Goal: Transaction & Acquisition: Book appointment/travel/reservation

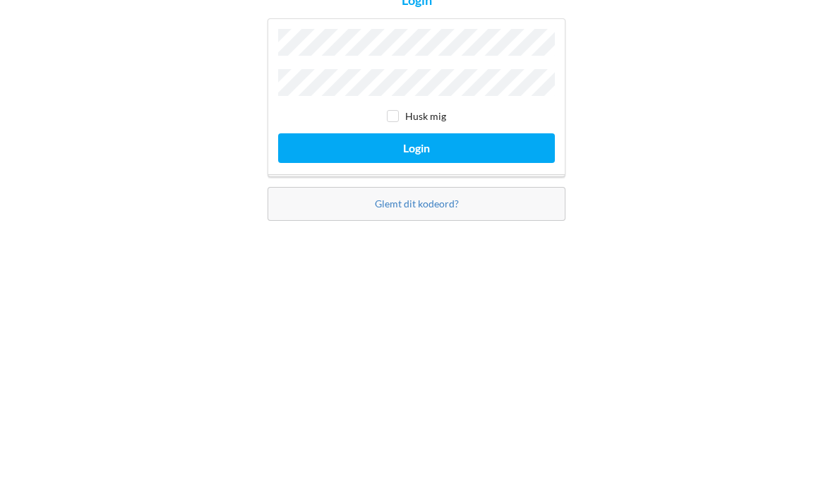
click at [399, 254] on input "checkbox" at bounding box center [393, 260] width 12 height 12
checkbox input "true"
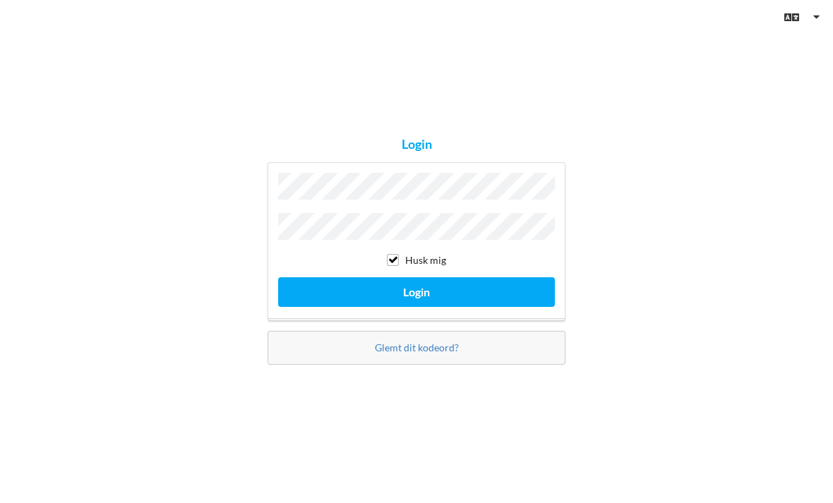
click at [445, 277] on button "Login" at bounding box center [416, 291] width 277 height 29
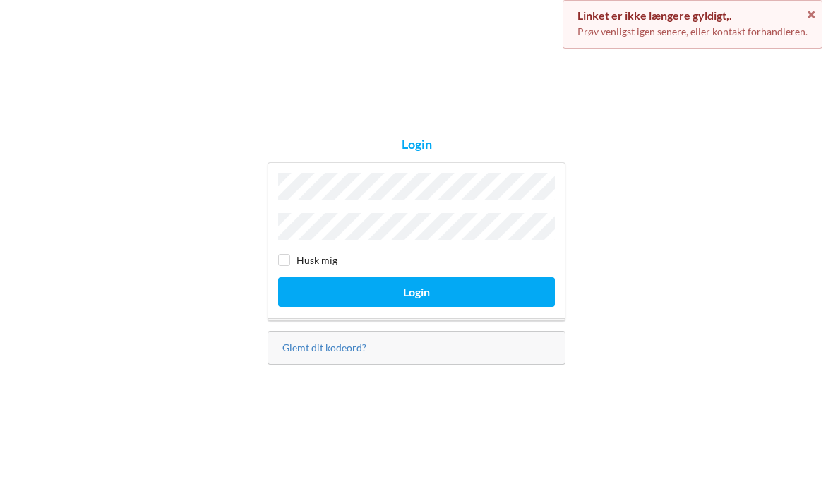
click at [811, 14] on icon at bounding box center [811, 13] width 12 height 10
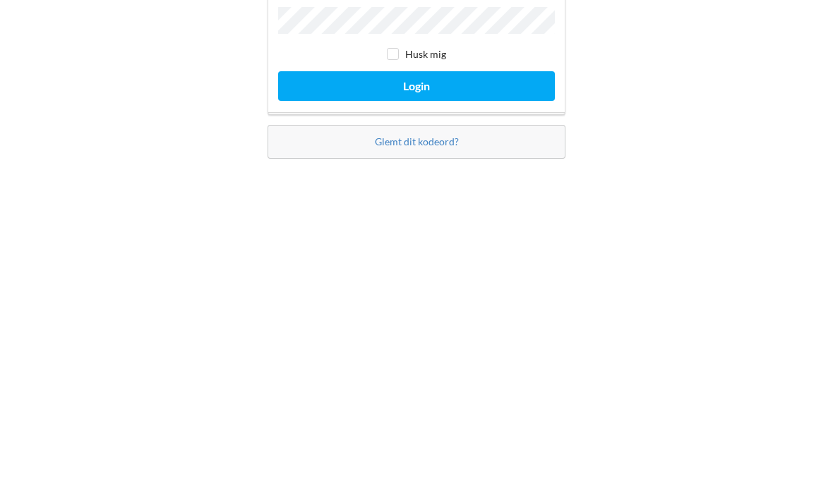
click at [428, 342] on link "Glemt dit kodeord?" at bounding box center [417, 348] width 84 height 12
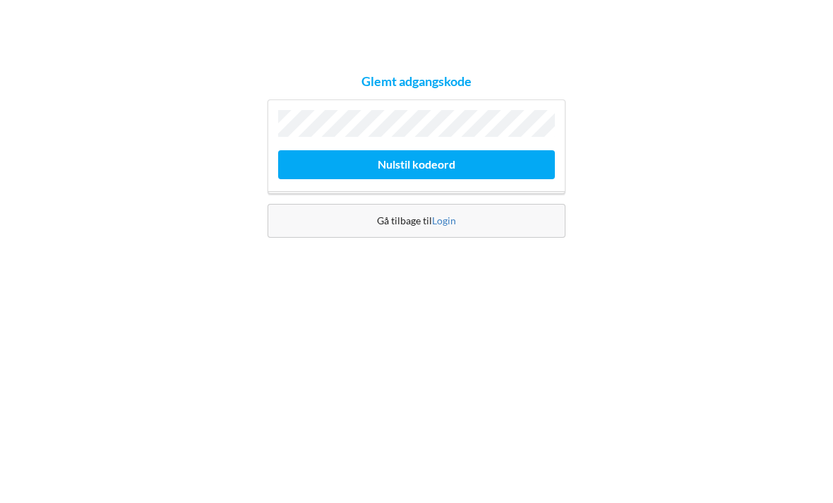
click at [433, 246] on button "Nulstil kodeord" at bounding box center [416, 260] width 277 height 29
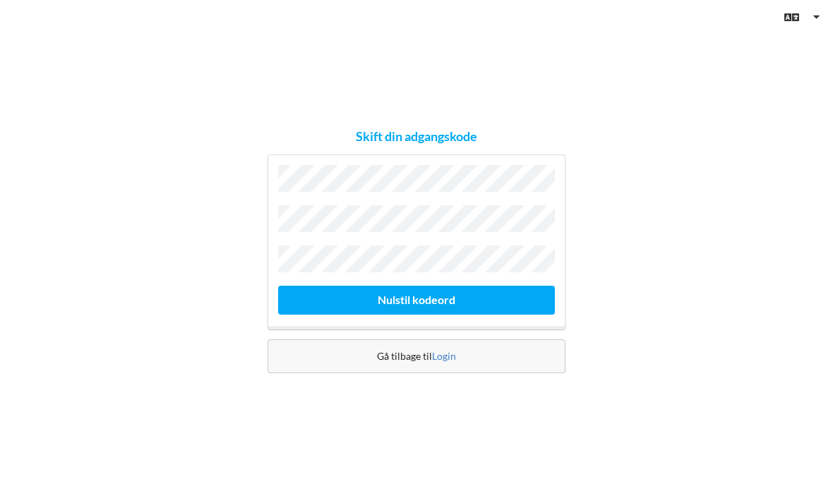
scroll to position [4, 0]
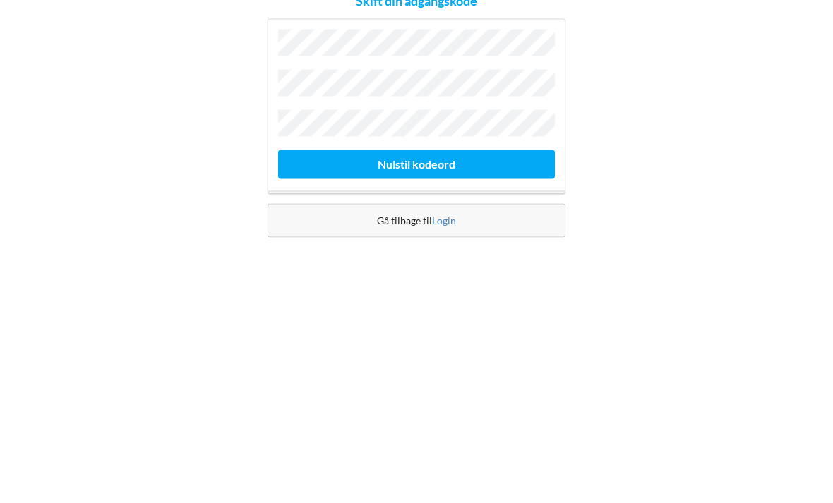
click at [447, 286] on button "Nulstil kodeord" at bounding box center [416, 300] width 277 height 29
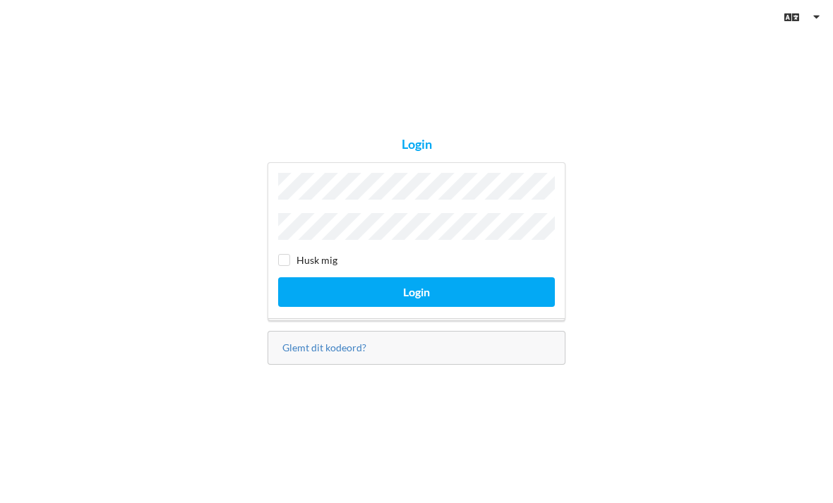
click at [416, 277] on button "Login" at bounding box center [416, 291] width 277 height 29
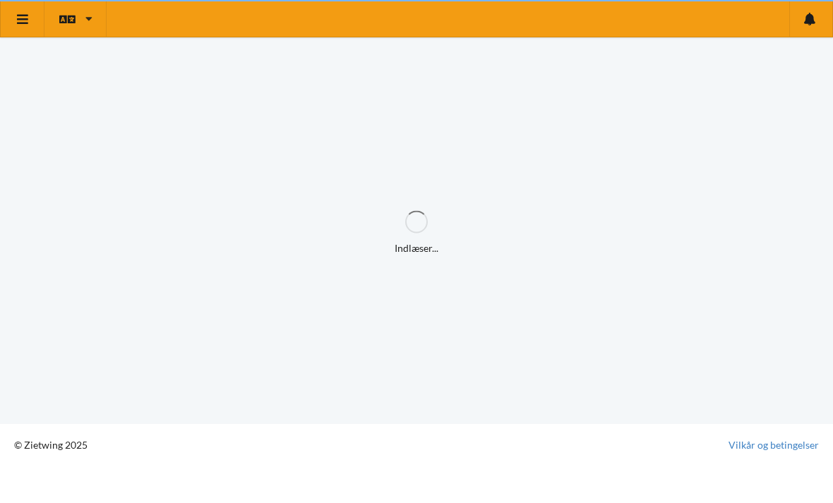
scroll to position [8, 0]
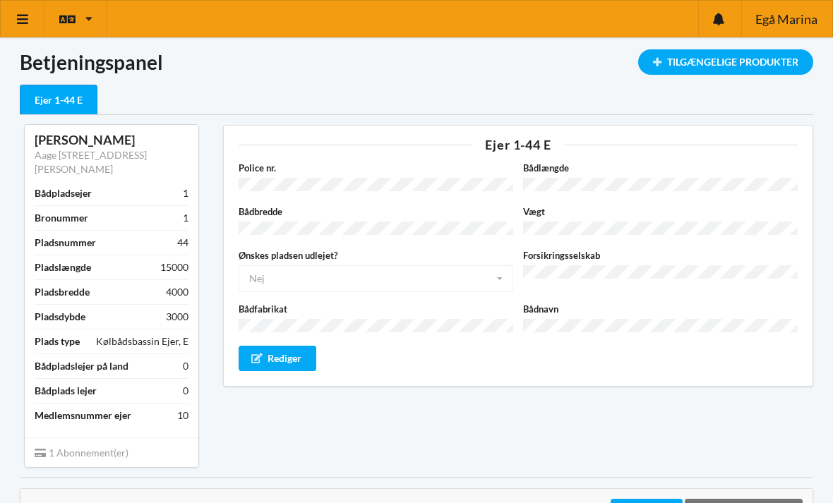
click at [723, 63] on div "Tilgængelige Produkter" at bounding box center [725, 61] width 175 height 25
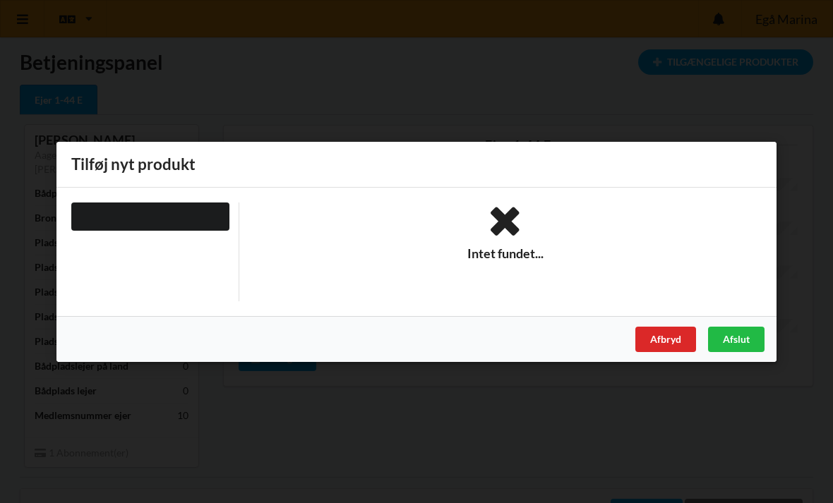
click at [662, 341] on div "Afbryd" at bounding box center [665, 338] width 61 height 25
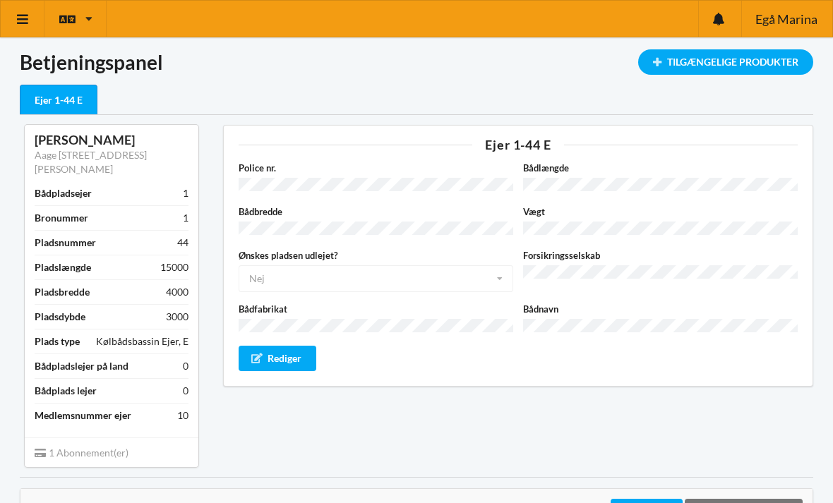
click at [276, 354] on div "Rediger" at bounding box center [278, 358] width 78 height 25
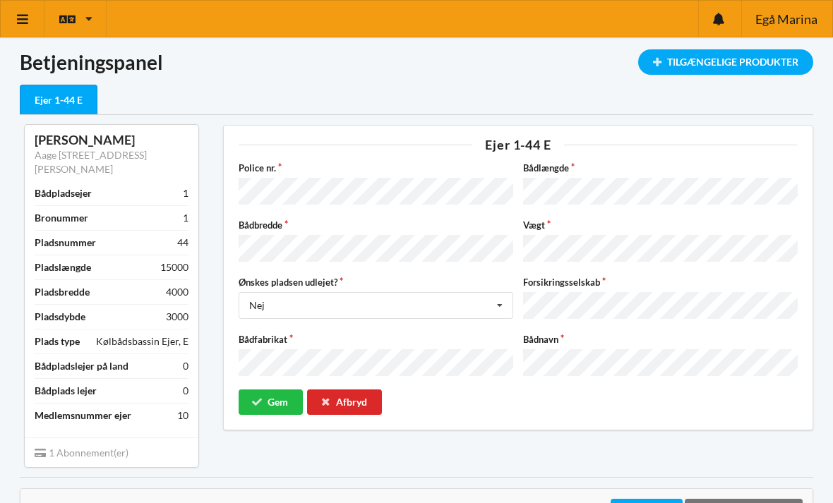
click at [340, 391] on div "Afbryd" at bounding box center [344, 402] width 75 height 25
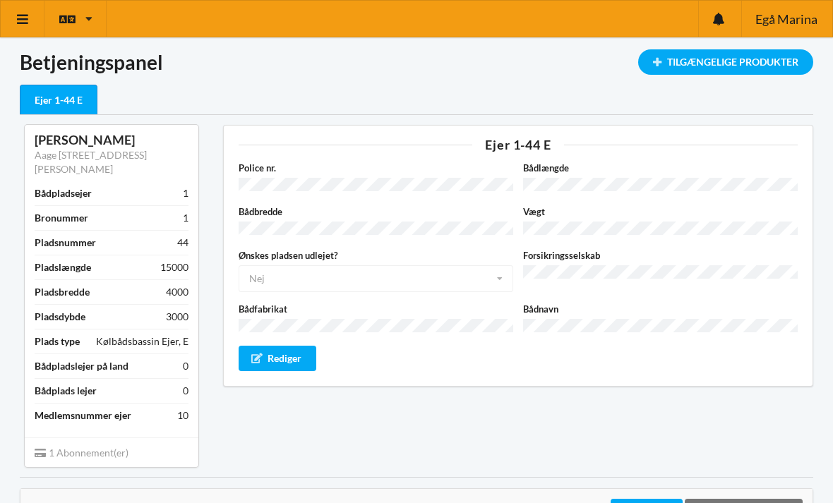
click at [751, 62] on div "Tilgængelige Produkter" at bounding box center [725, 61] width 175 height 25
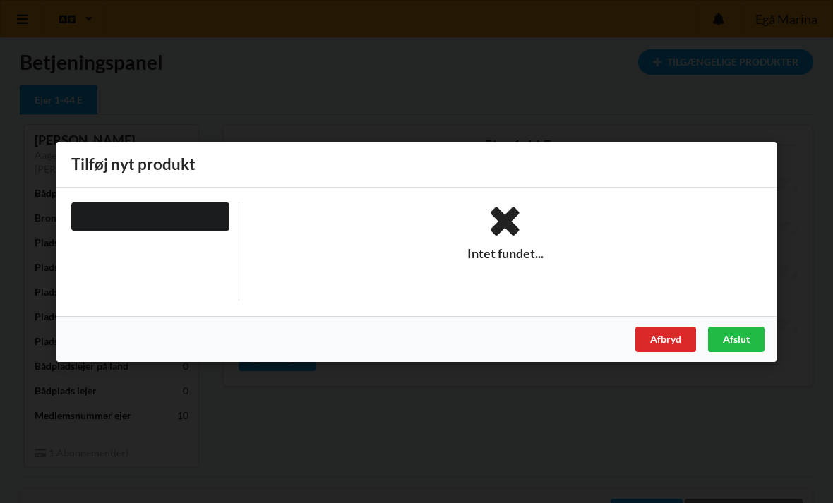
click at [670, 343] on div "Afbryd" at bounding box center [665, 338] width 61 height 25
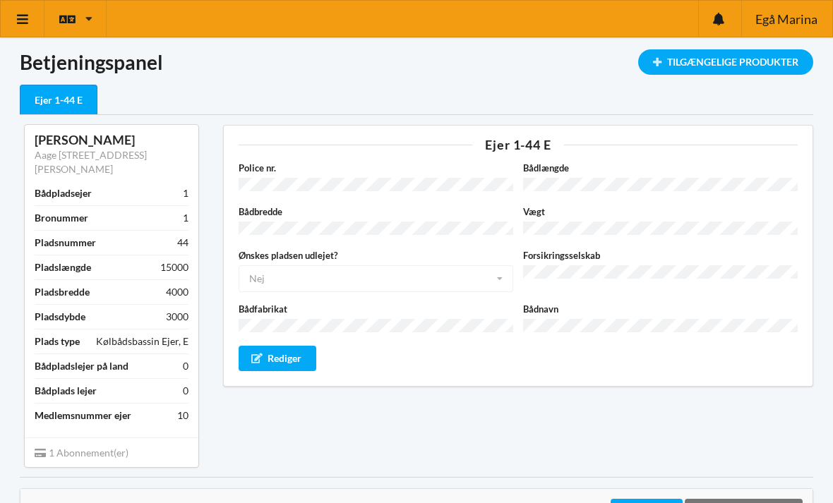
click at [18, 19] on icon at bounding box center [23, 19] width 15 height 13
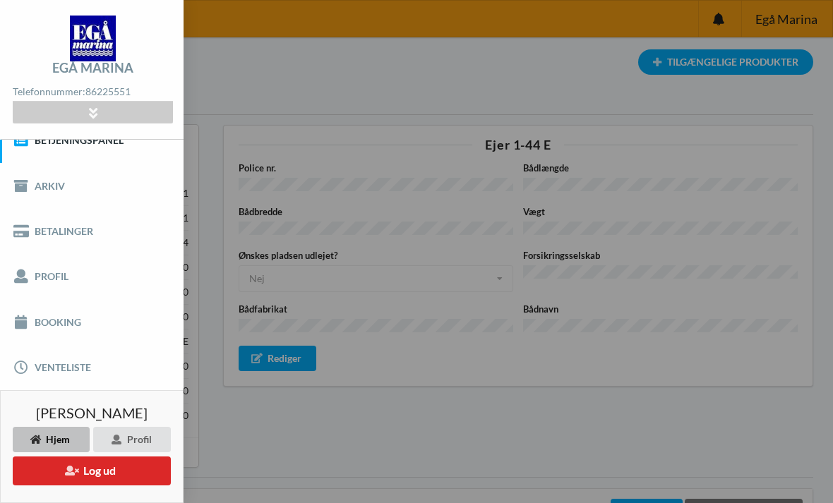
scroll to position [21, 0]
click at [44, 330] on link "Booking" at bounding box center [91, 322] width 183 height 45
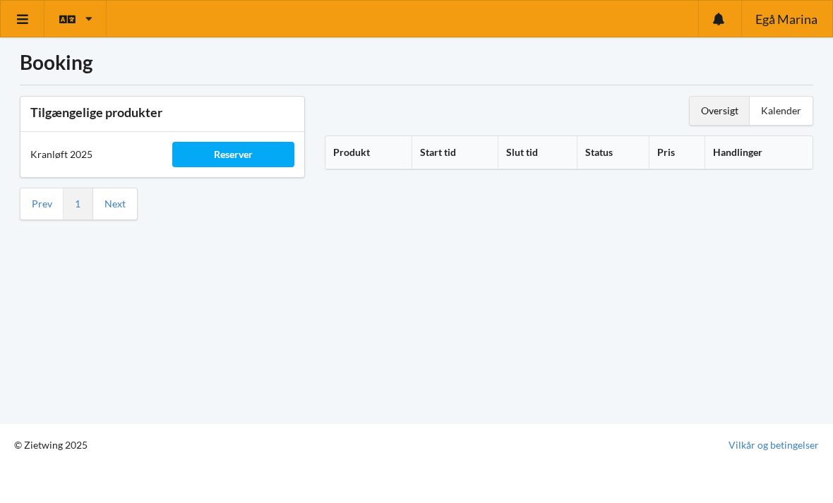
click at [225, 155] on div "Reserver" at bounding box center [233, 154] width 122 height 25
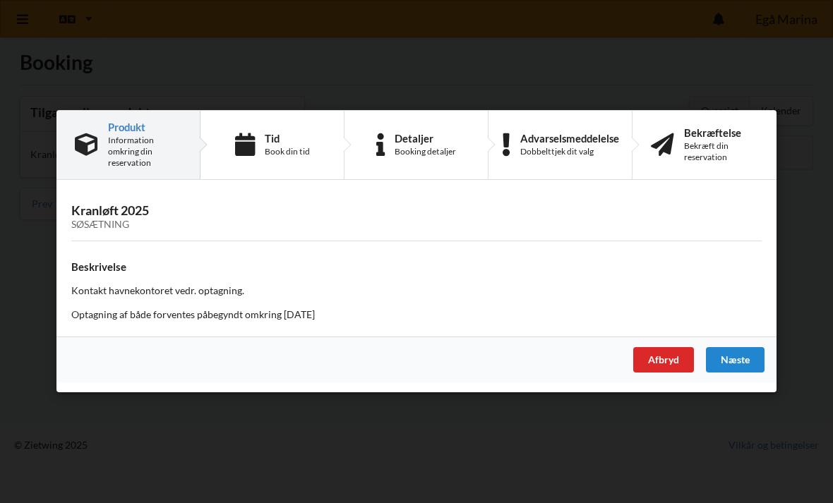
click at [743, 356] on div "Næste" at bounding box center [735, 360] width 59 height 25
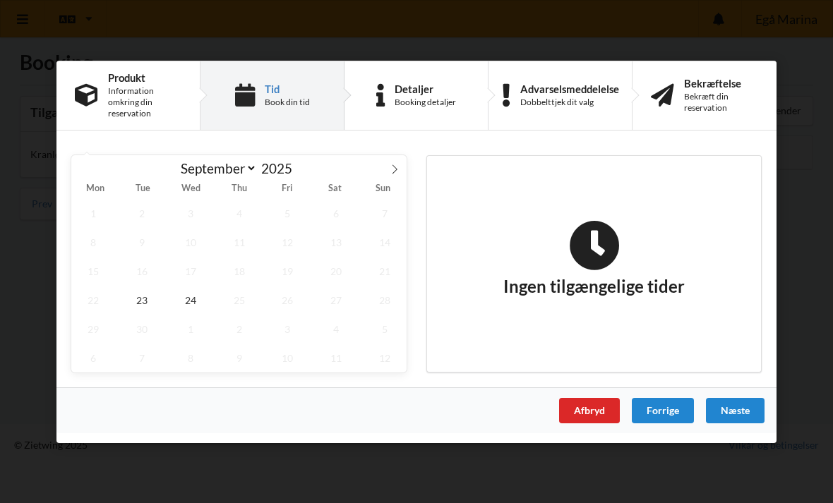
click at [399, 177] on span at bounding box center [395, 167] width 24 height 24
select select "9"
click at [296, 274] on span "17" at bounding box center [288, 270] width 44 height 29
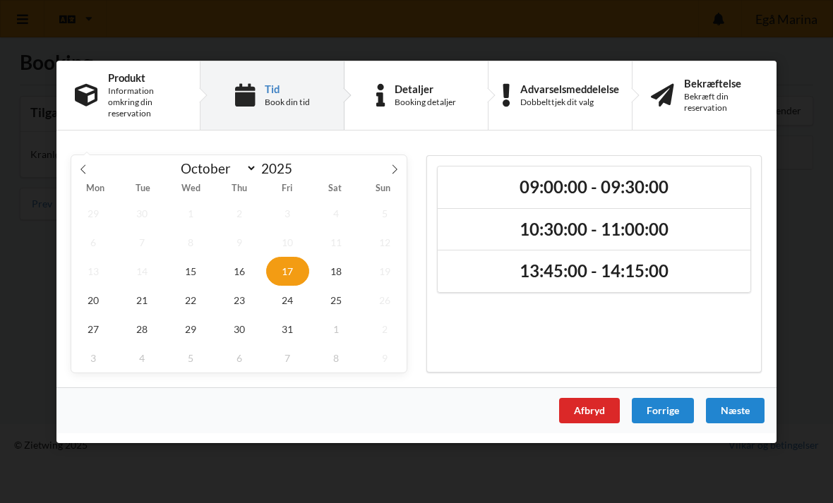
click at [651, 267] on h2 "13:45:00 - 14:15:00" at bounding box center [593, 271] width 293 height 22
click at [740, 416] on div "Næste" at bounding box center [735, 409] width 59 height 25
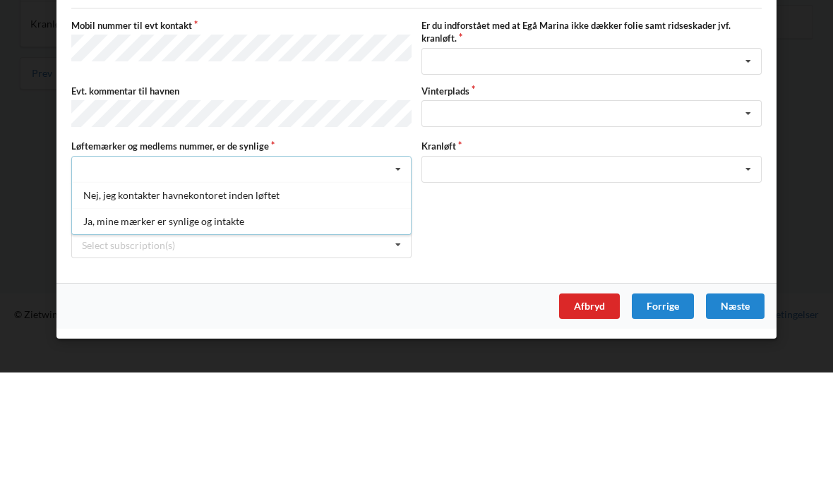
click at [102, 313] on div "Nej, jeg kontakter havnekontoret inden løftet" at bounding box center [241, 326] width 339 height 26
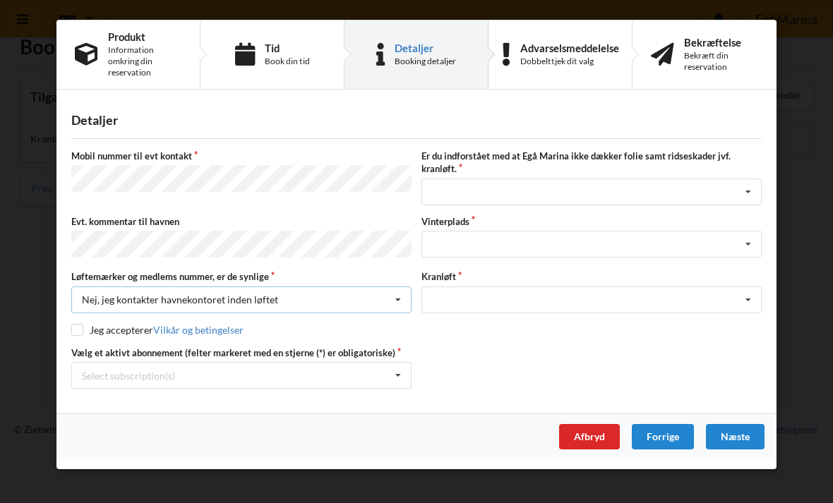
click at [394, 303] on icon at bounding box center [397, 300] width 21 height 26
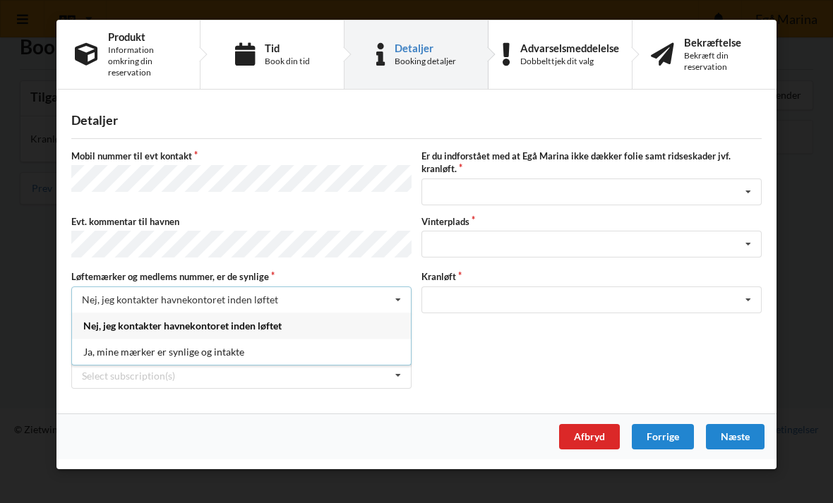
click at [332, 361] on div "Ja, mine mærker er synlige og intakte" at bounding box center [241, 352] width 339 height 26
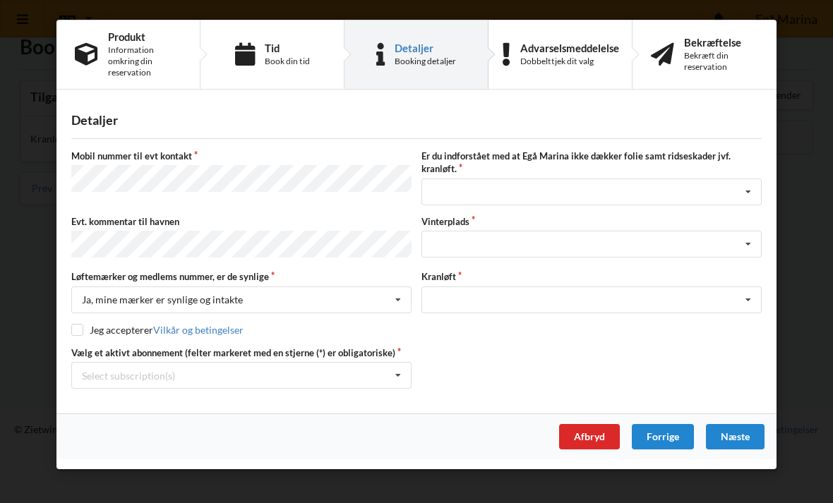
click at [81, 332] on input "checkbox" at bounding box center [77, 330] width 12 height 12
checkbox input "true"
click at [749, 186] on icon at bounding box center [748, 192] width 21 height 26
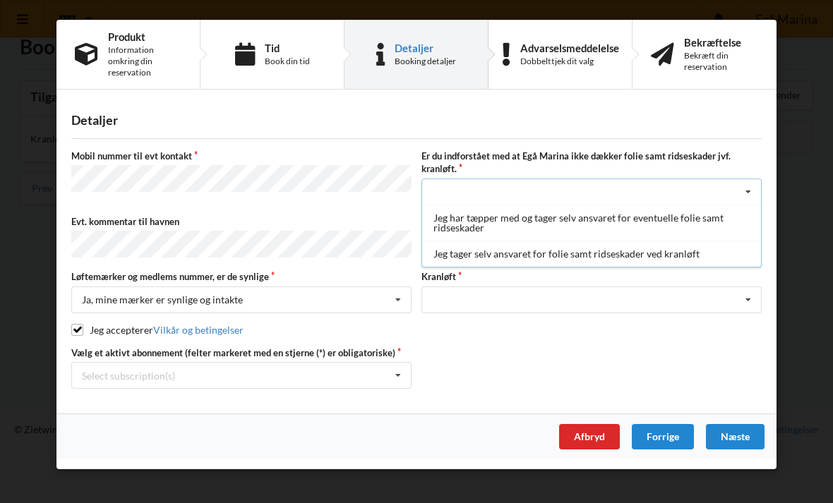
click at [614, 263] on div "Jeg tager selv ansvaret for folie samt ridseskader ved kranløft" at bounding box center [591, 254] width 339 height 26
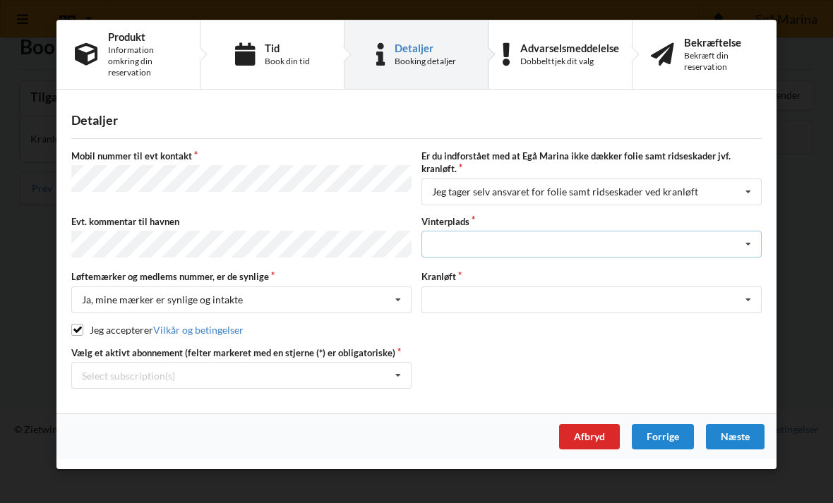
click at [742, 241] on icon at bounding box center [748, 244] width 21 height 26
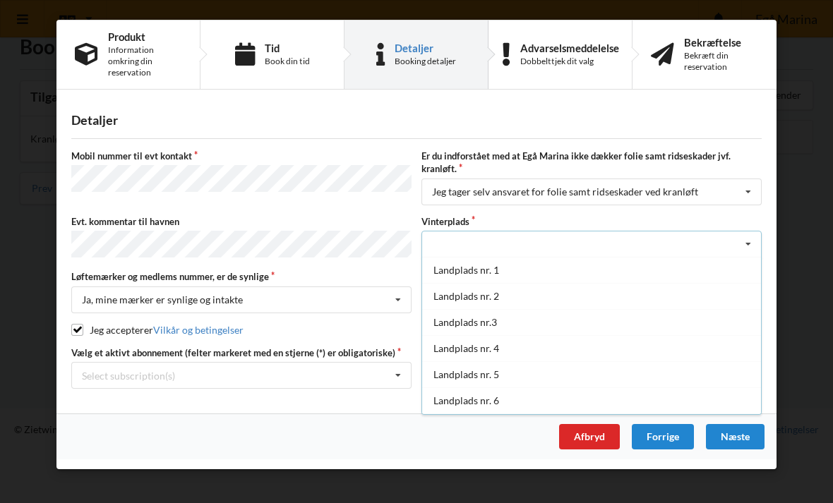
click at [475, 274] on div "Landplads nr. 1" at bounding box center [591, 270] width 339 height 26
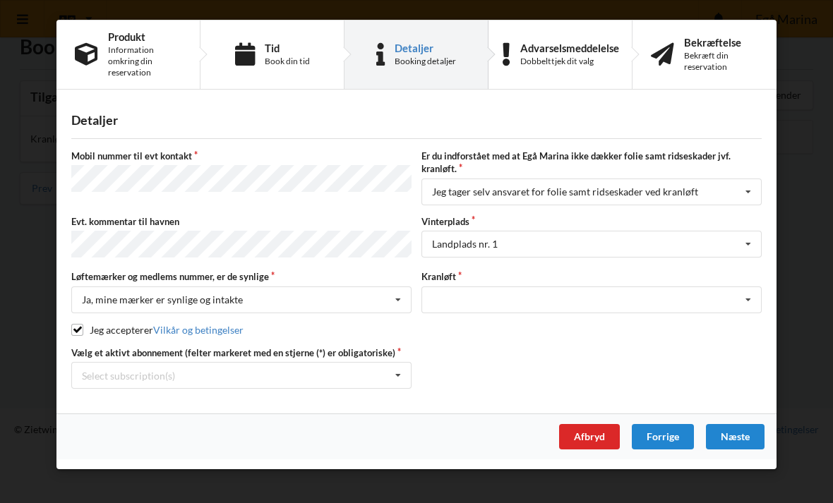
click at [747, 445] on div "Næste" at bounding box center [735, 436] width 59 height 25
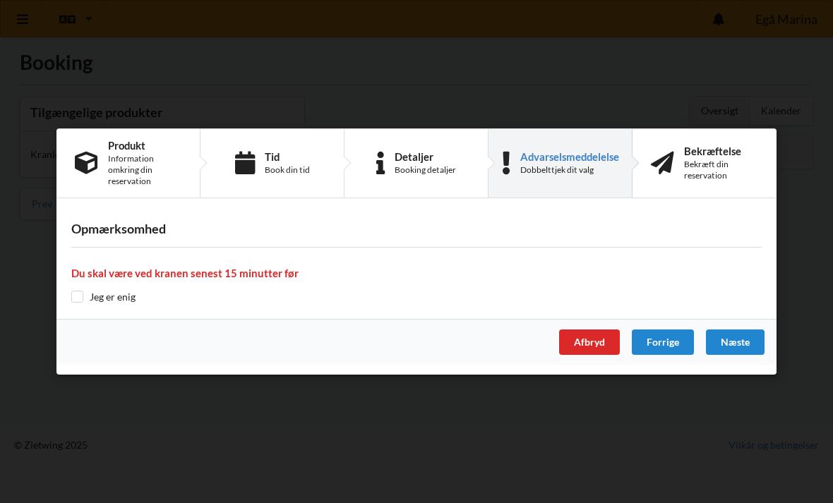
click at [73, 303] on input "checkbox" at bounding box center [77, 297] width 12 height 12
checkbox input "true"
click at [740, 349] on div "Næste" at bounding box center [735, 342] width 59 height 25
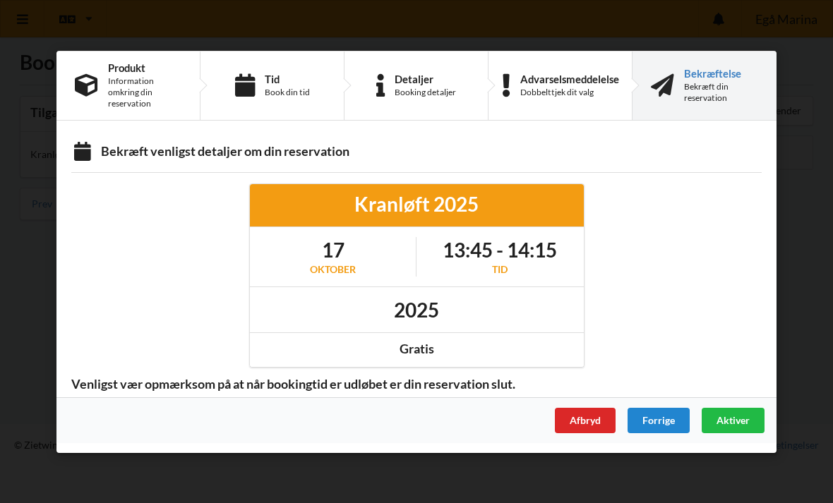
click at [740, 425] on span "Aktiver" at bounding box center [732, 420] width 33 height 12
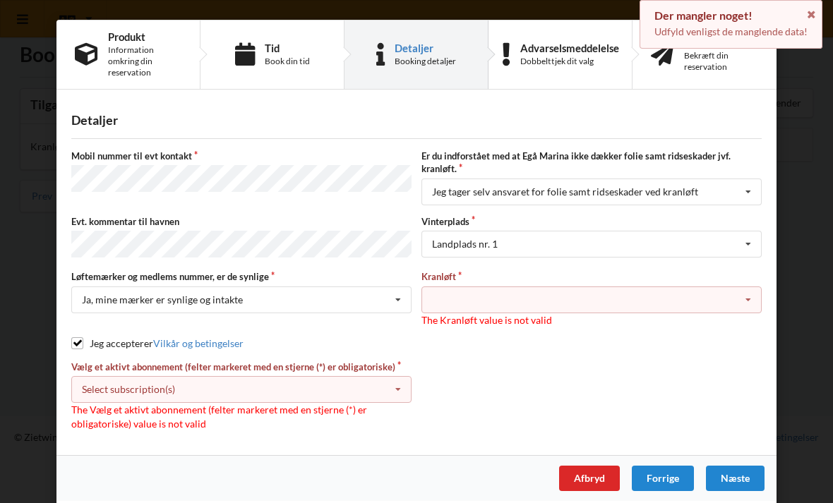
click at [757, 302] on icon at bounding box center [748, 300] width 21 height 26
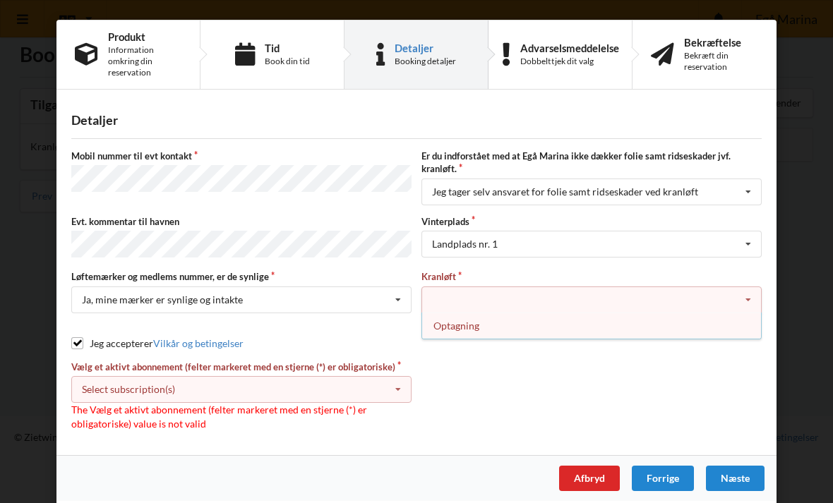
click at [511, 335] on div "Optagning" at bounding box center [591, 326] width 339 height 26
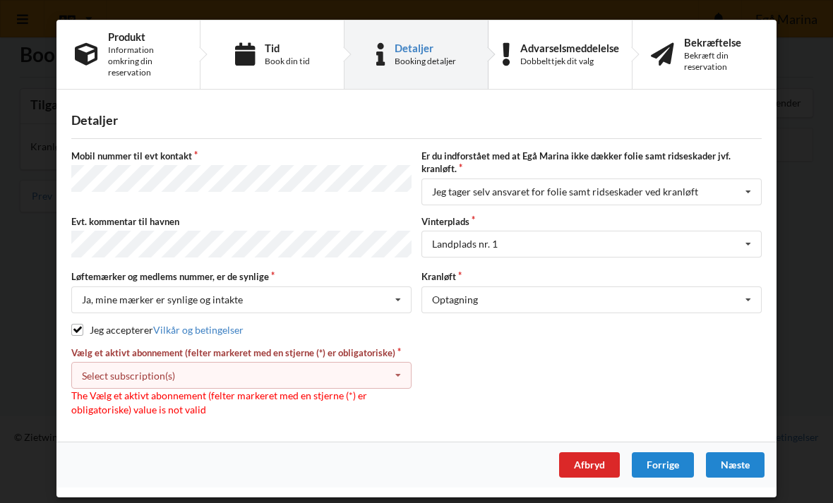
click at [402, 385] on icon at bounding box center [397, 376] width 21 height 26
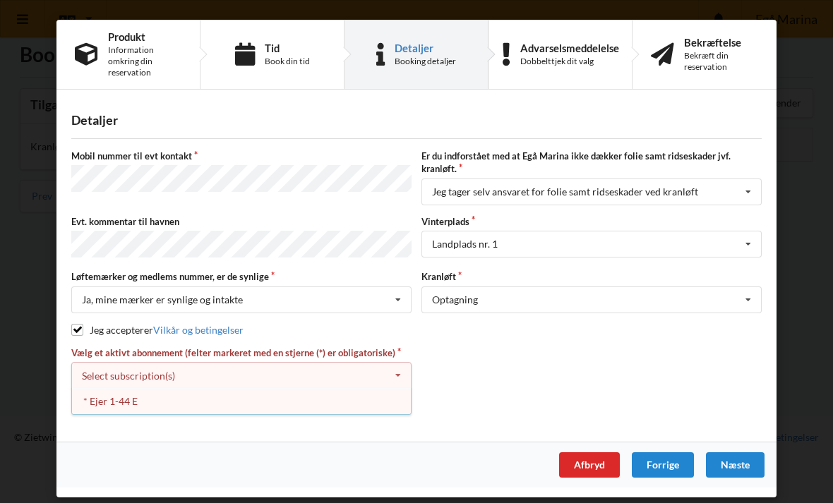
click at [138, 404] on div "* Ejer 1-44 E" at bounding box center [241, 401] width 339 height 26
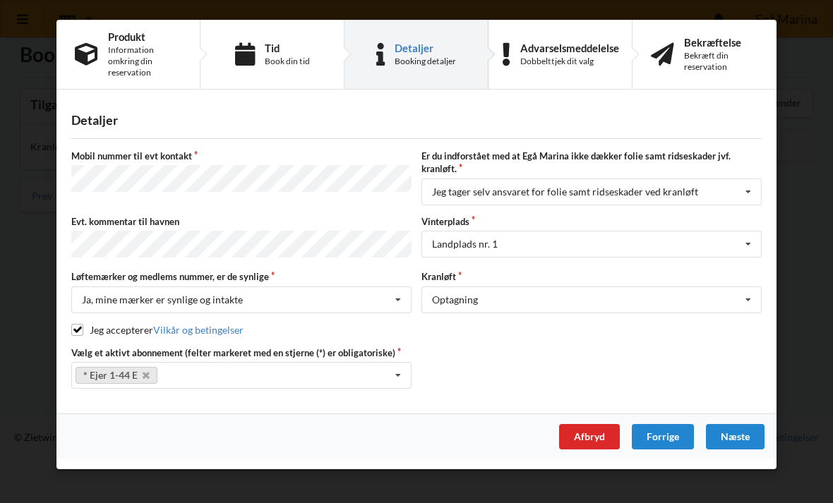
click at [740, 442] on div "Næste" at bounding box center [735, 436] width 59 height 25
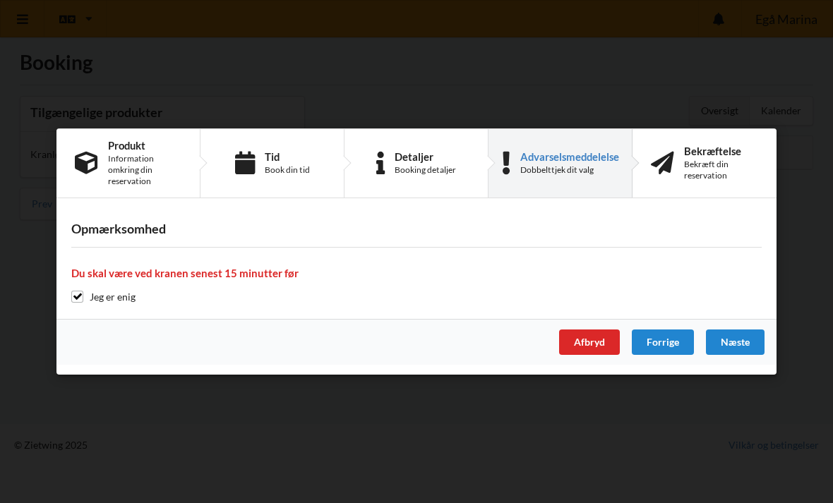
click at [738, 353] on div "Næste" at bounding box center [735, 342] width 59 height 25
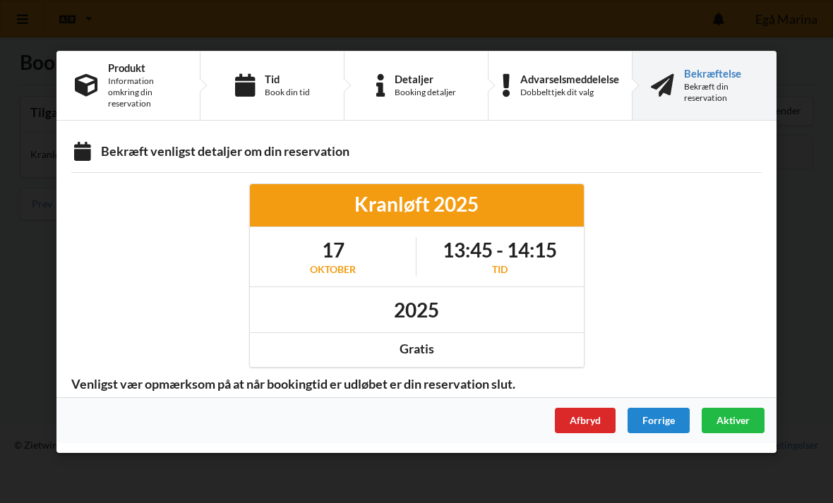
click at [740, 428] on div "Aktiver" at bounding box center [733, 419] width 63 height 25
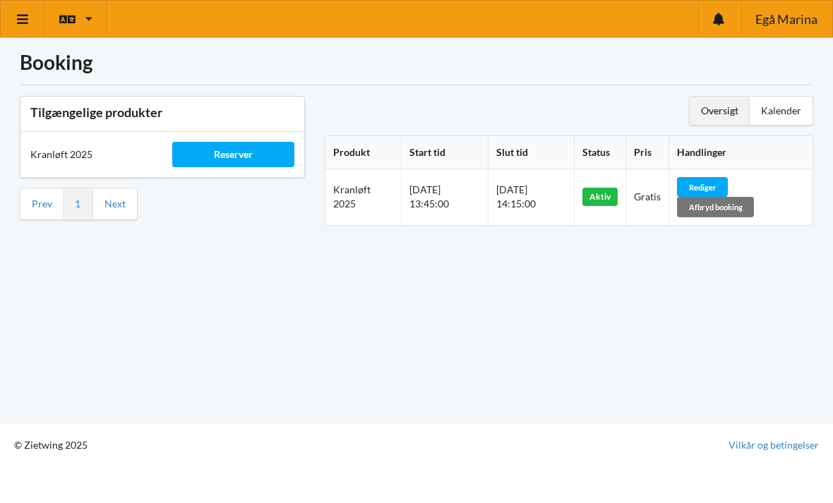
click at [654, 344] on div "Booking Tilgængelige produkter Kranløft 2025 Reserver Prev 1 Next Oversigt Kale…" at bounding box center [416, 212] width 833 height 424
